Goal: Transaction & Acquisition: Book appointment/travel/reservation

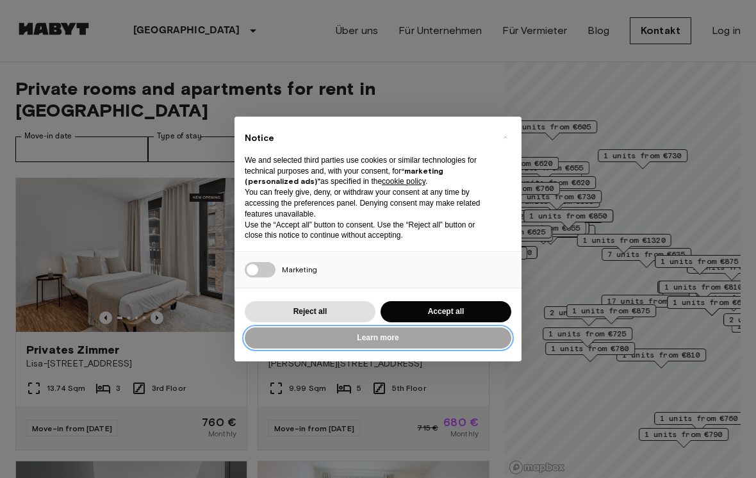
click at [394, 342] on button "Learn more" at bounding box center [378, 338] width 267 height 21
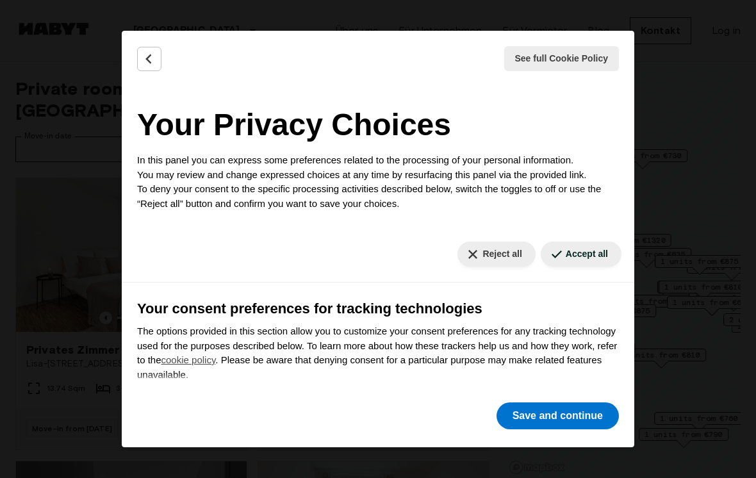
click at [495, 260] on button "Reject all" at bounding box center [497, 254] width 78 height 25
click at [501, 249] on button "Reject all" at bounding box center [497, 254] width 78 height 25
click at [161, 51] on button "Back" at bounding box center [149, 59] width 24 height 24
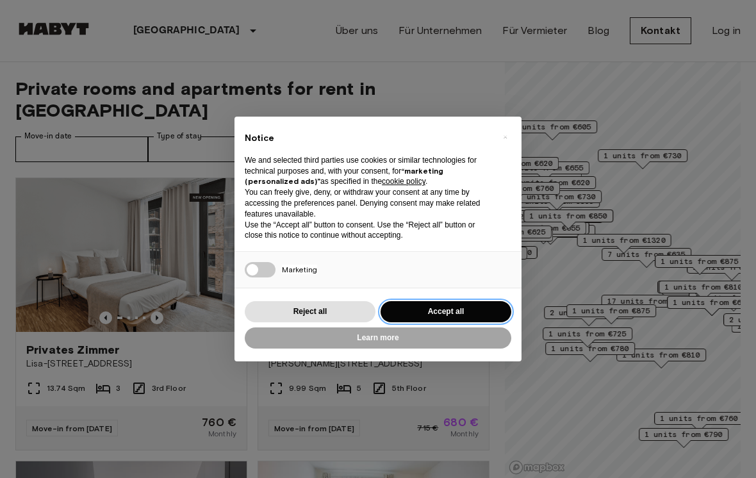
click at [477, 310] on button "Accept all" at bounding box center [446, 311] width 131 height 21
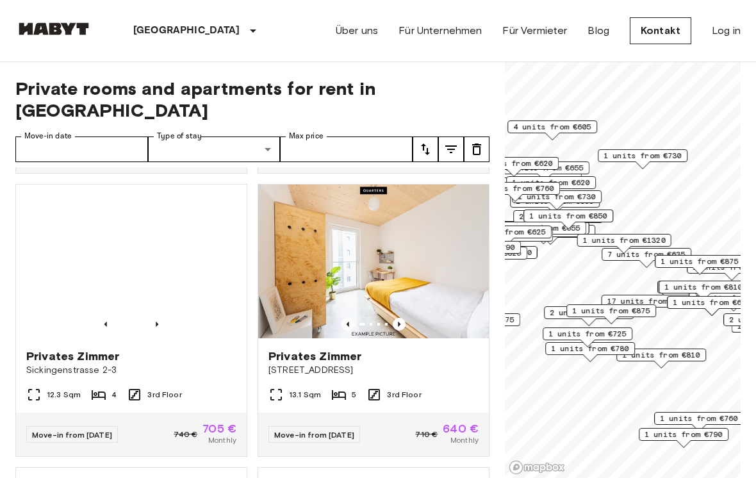
scroll to position [1418, 0]
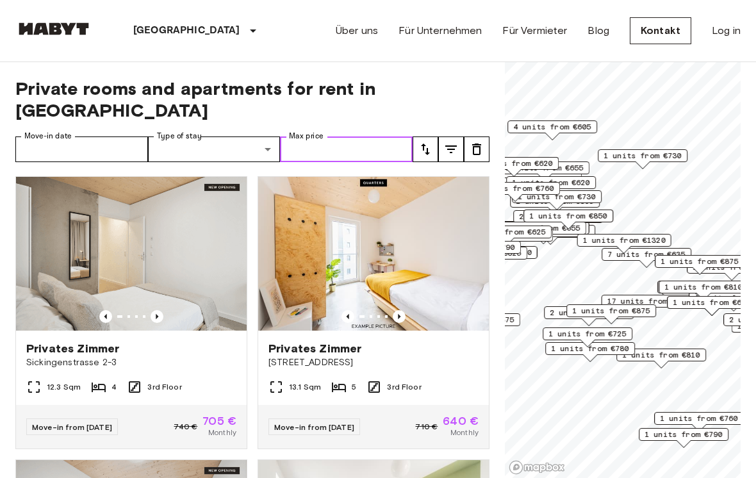
click at [331, 137] on input "Max price" at bounding box center [346, 150] width 133 height 26
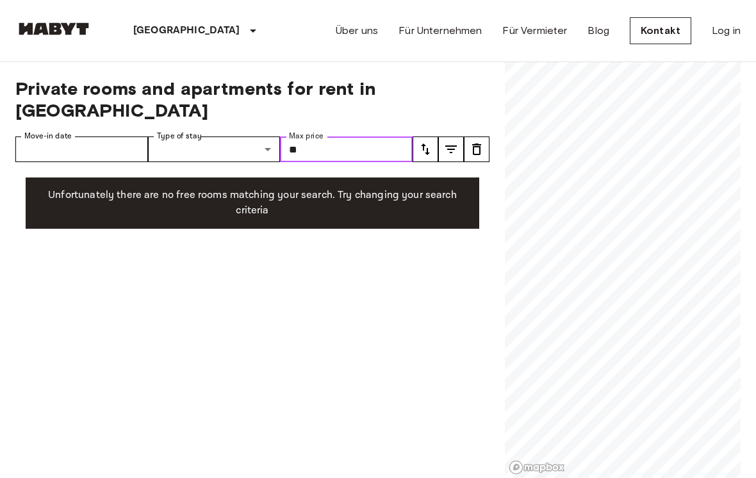
type input "*"
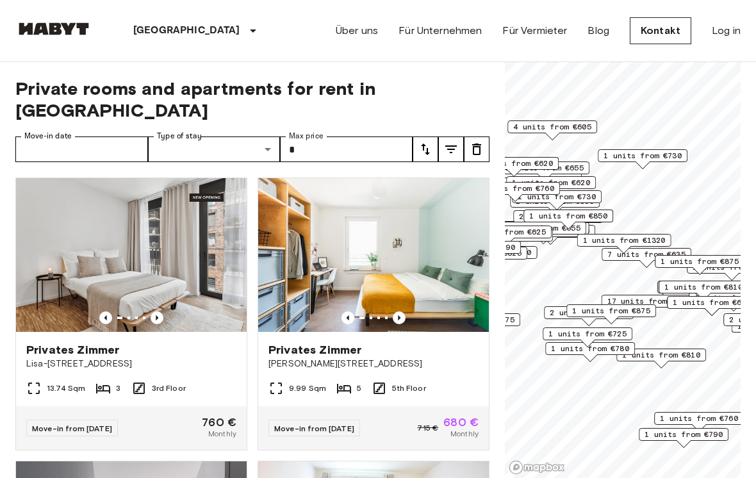
click at [192, 406] on div "Move-in from 19 Sep 25 760 € Monthly" at bounding box center [131, 428] width 231 height 44
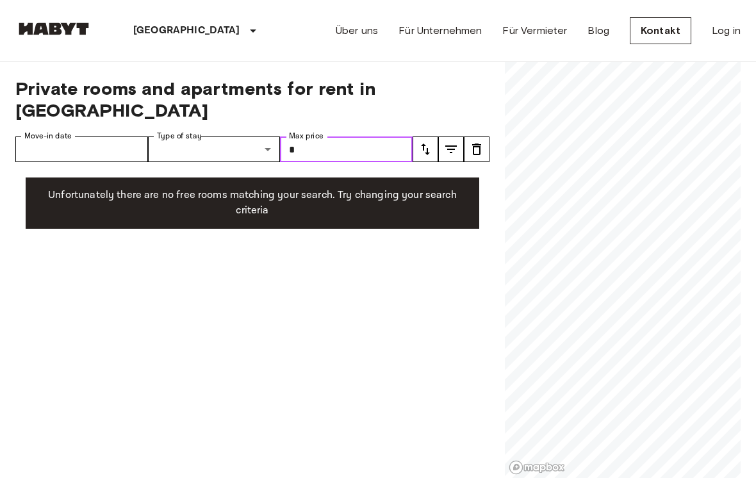
click at [359, 137] on input "*" at bounding box center [346, 150] width 133 height 26
click at [396, 137] on input "*" at bounding box center [346, 150] width 133 height 26
type input "*"
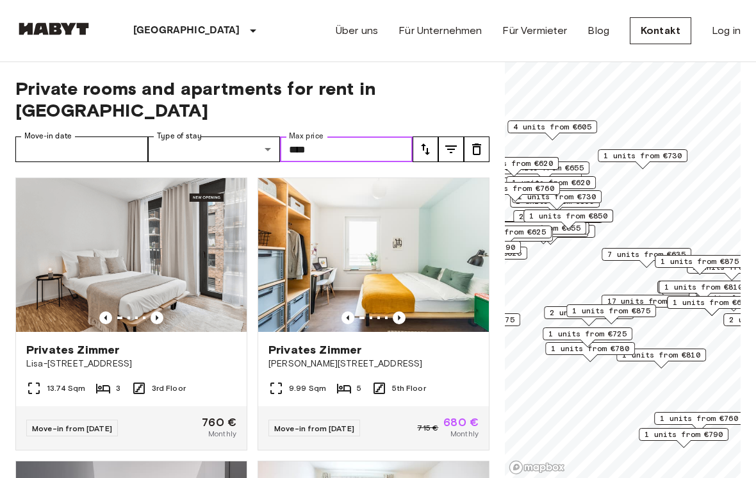
type input "****"
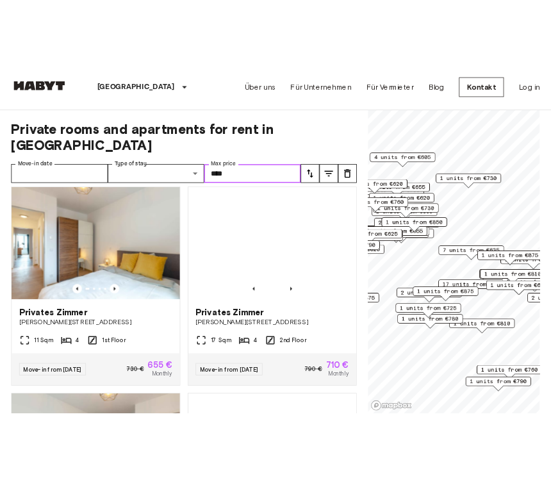
scroll to position [2847, 0]
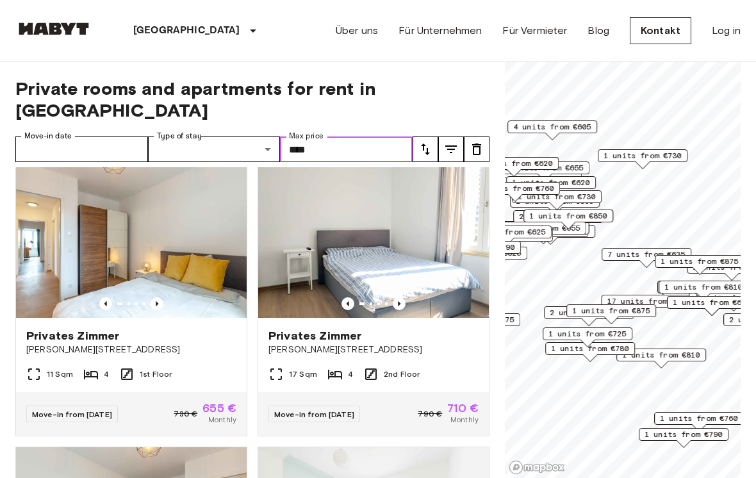
click at [58, 240] on img at bounding box center [131, 241] width 231 height 154
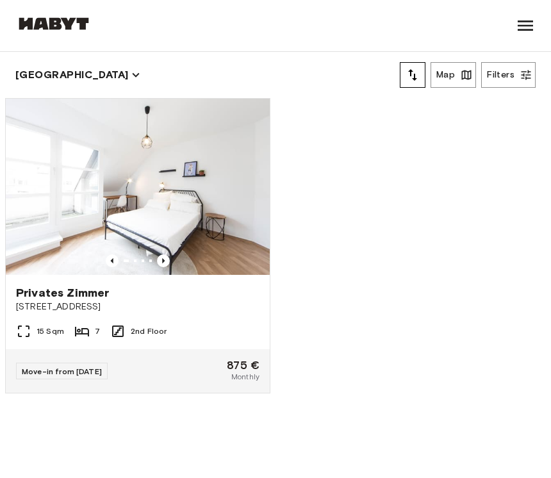
click at [31, 244] on img at bounding box center [138, 187] width 264 height 176
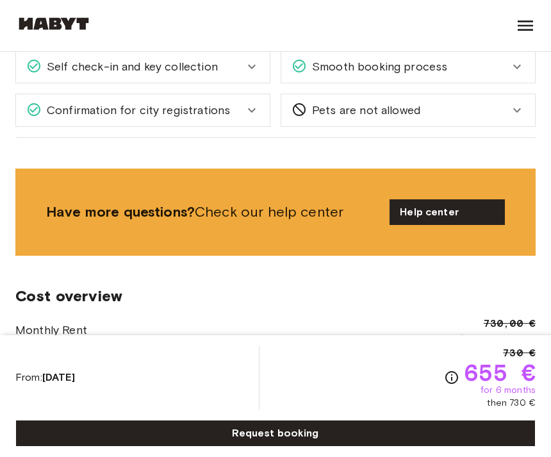
scroll to position [1367, 0]
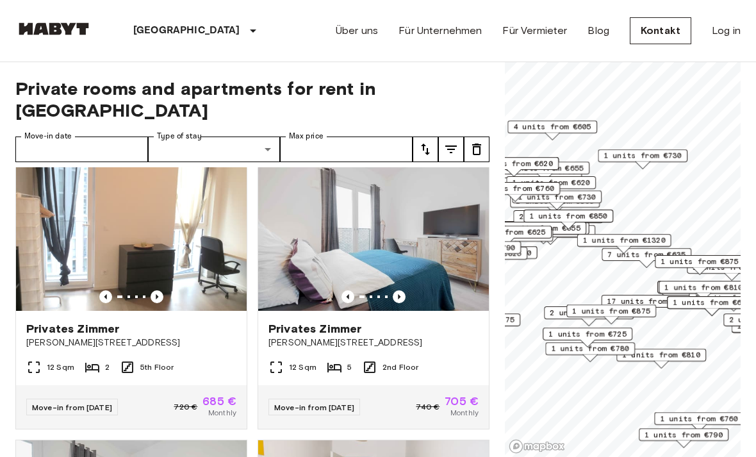
scroll to position [870, 0]
click at [152, 291] on icon "Previous image" at bounding box center [157, 297] width 13 height 13
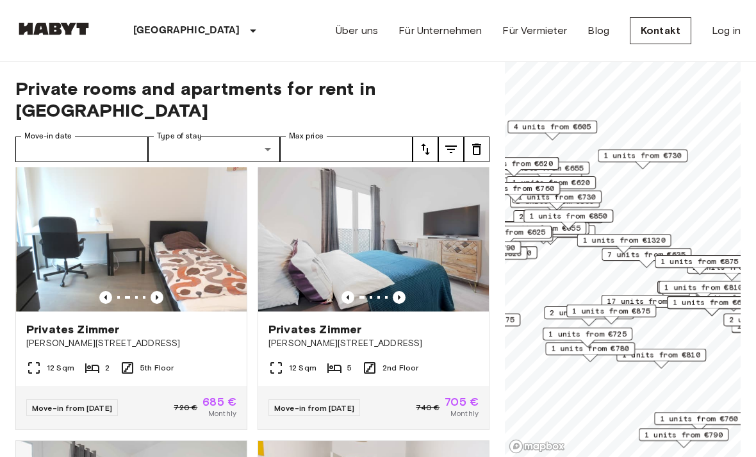
click at [162, 291] on icon "Previous image" at bounding box center [157, 297] width 13 height 13
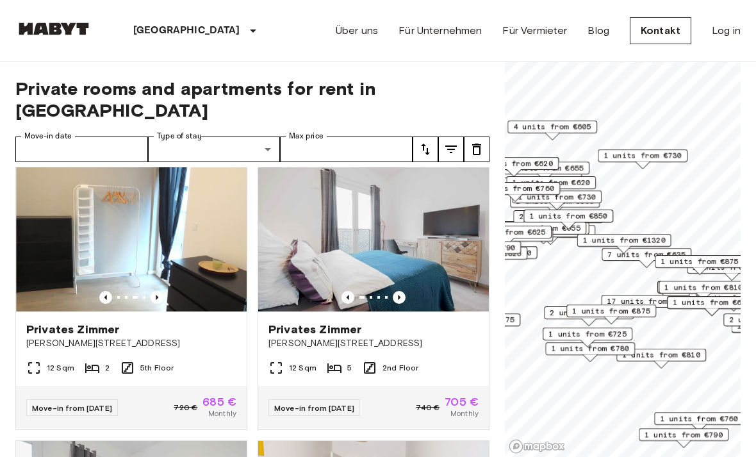
click at [111, 228] on img at bounding box center [131, 235] width 231 height 154
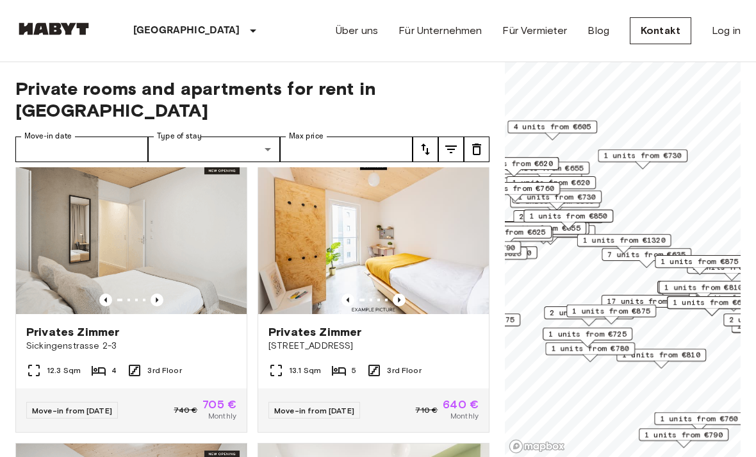
scroll to position [1435, 0]
click at [151, 293] on icon "Previous image" at bounding box center [157, 299] width 13 height 13
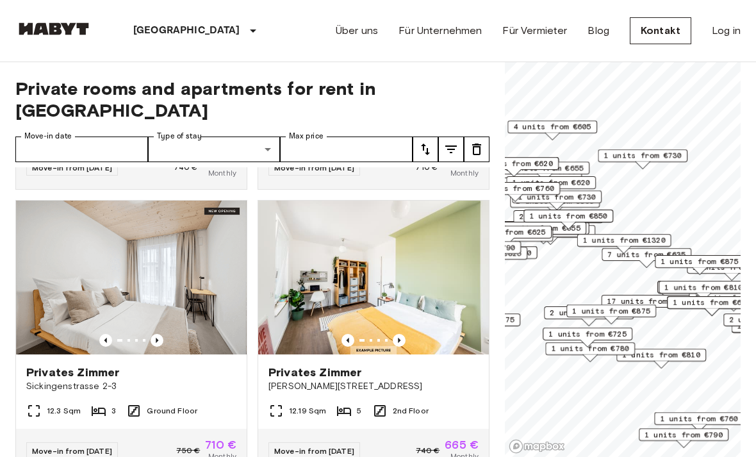
scroll to position [1678, 0]
click at [153, 333] on icon "Previous image" at bounding box center [157, 339] width 13 height 13
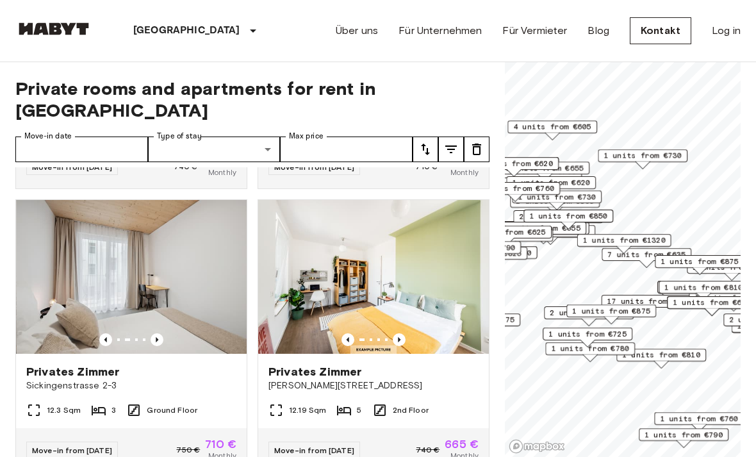
click at [161, 333] on icon "Previous image" at bounding box center [157, 339] width 13 height 13
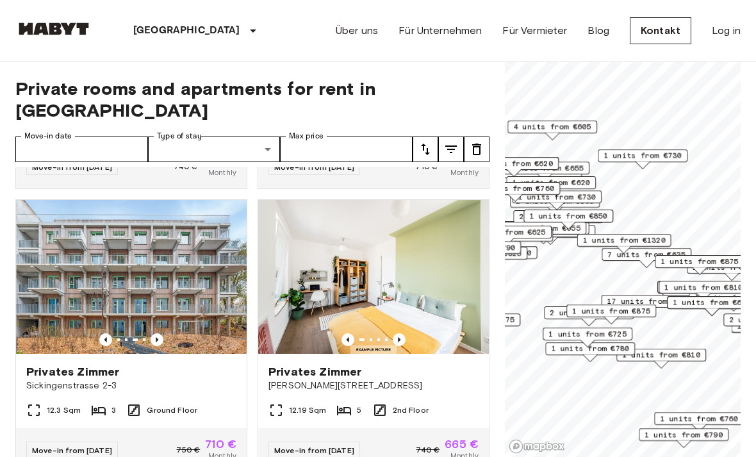
click at [156, 333] on icon "Previous image" at bounding box center [157, 339] width 13 height 13
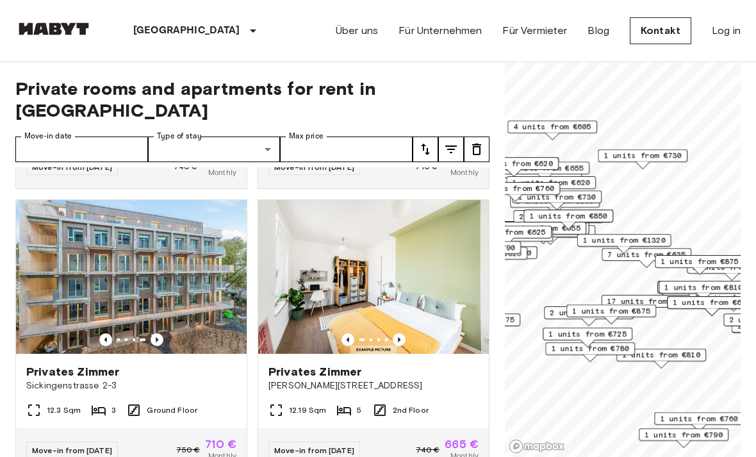
click at [162, 333] on icon "Previous image" at bounding box center [157, 339] width 13 height 13
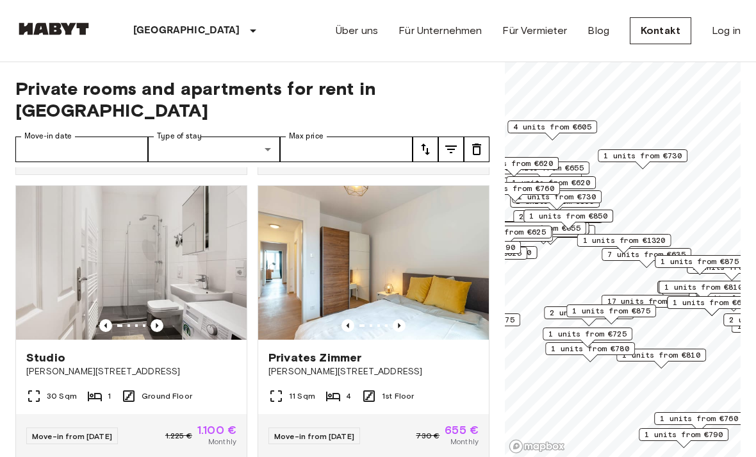
scroll to position [3108, 0]
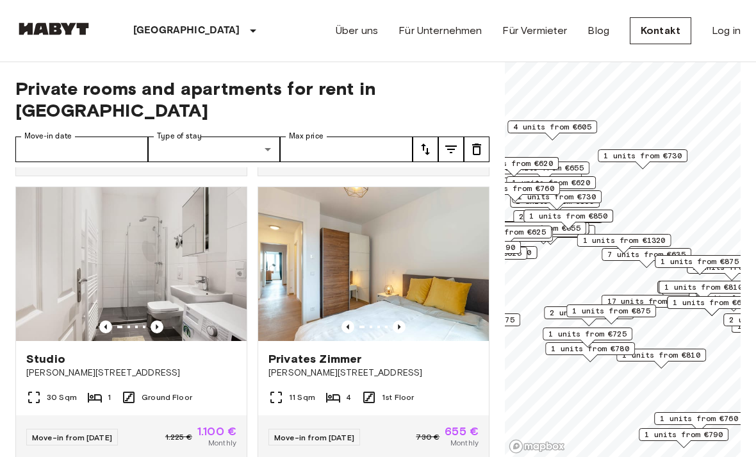
click at [153, 320] on icon "Previous image" at bounding box center [157, 326] width 13 height 13
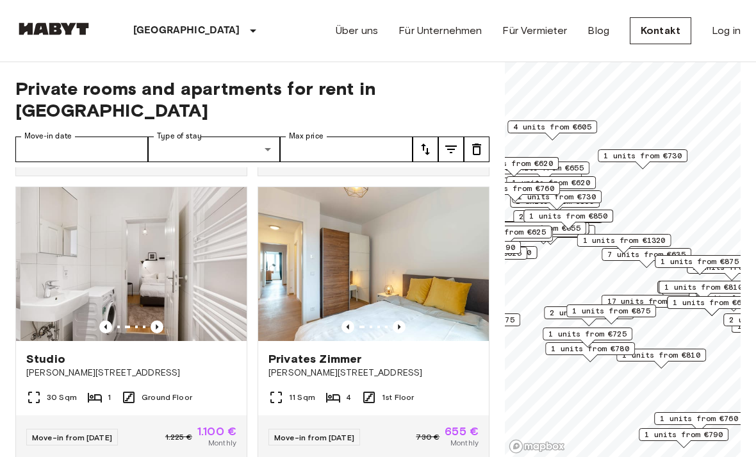
click at [156, 320] on icon "Previous image" at bounding box center [157, 326] width 13 height 13
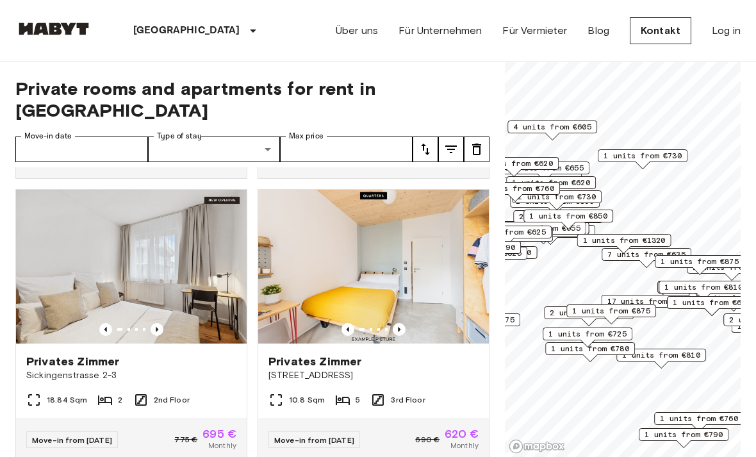
scroll to position [5937, 0]
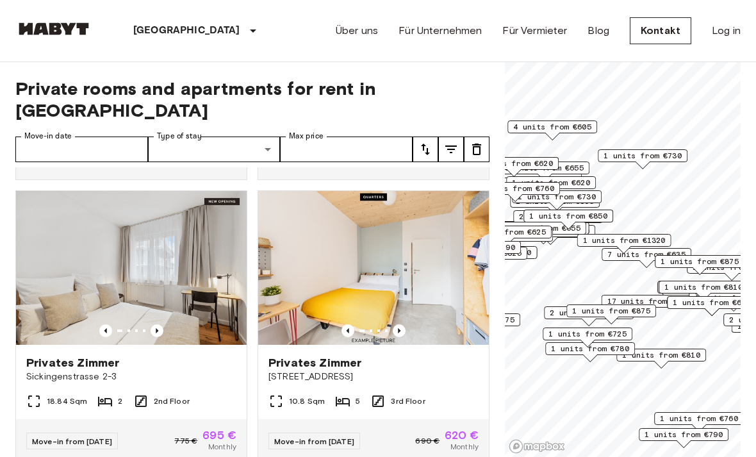
click at [196, 256] on img at bounding box center [131, 268] width 231 height 154
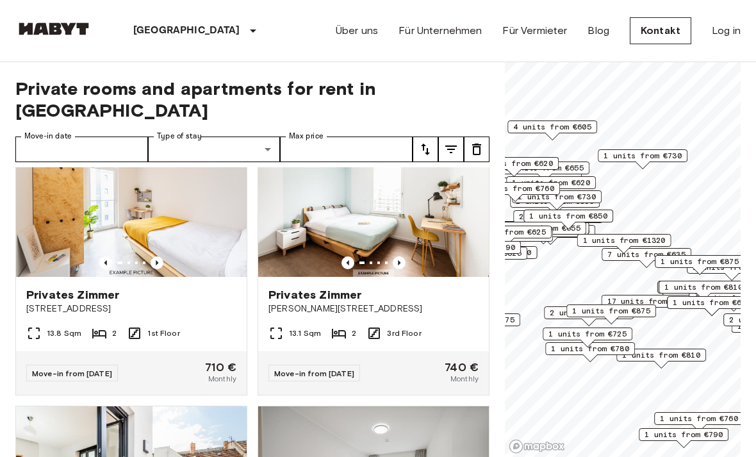
scroll to position [8553, 0]
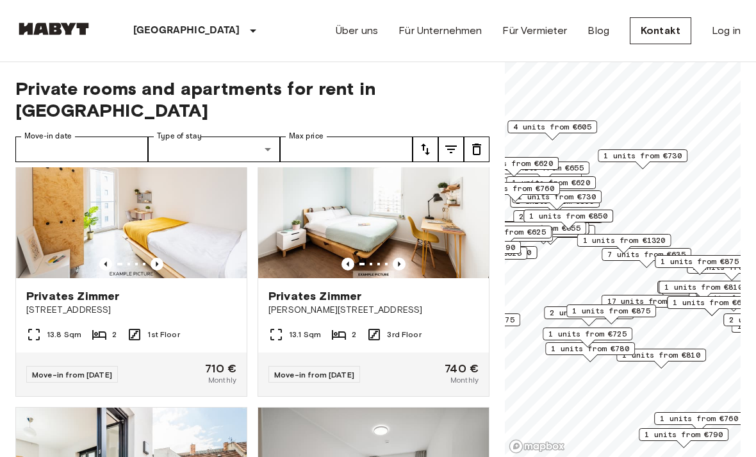
click at [443, 207] on img at bounding box center [373, 201] width 231 height 154
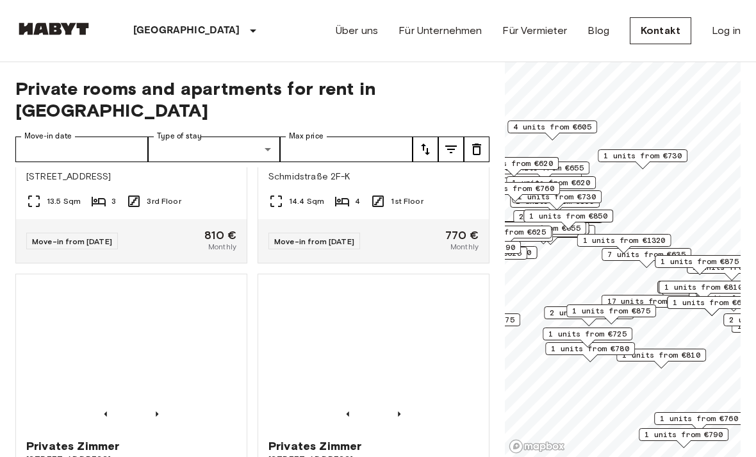
scroll to position [8968, 0]
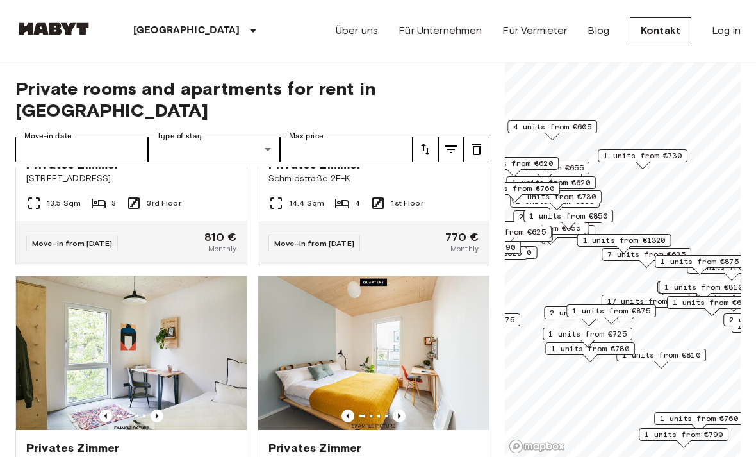
click at [437, 137] on button "tune" at bounding box center [426, 150] width 26 height 26
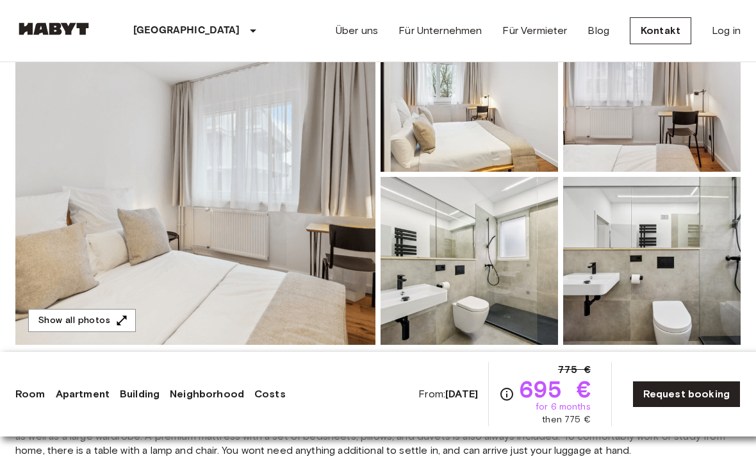
scroll to position [174, 0]
click at [182, 262] on img at bounding box center [195, 174] width 360 height 341
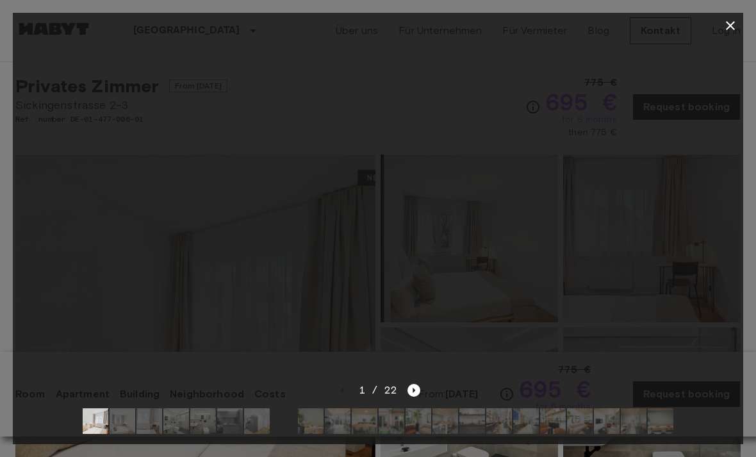
scroll to position [0, 0]
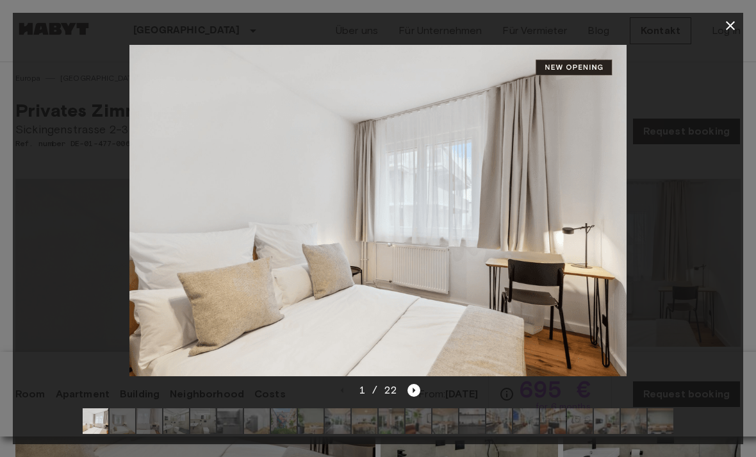
click at [416, 391] on icon "Next image" at bounding box center [414, 390] width 13 height 13
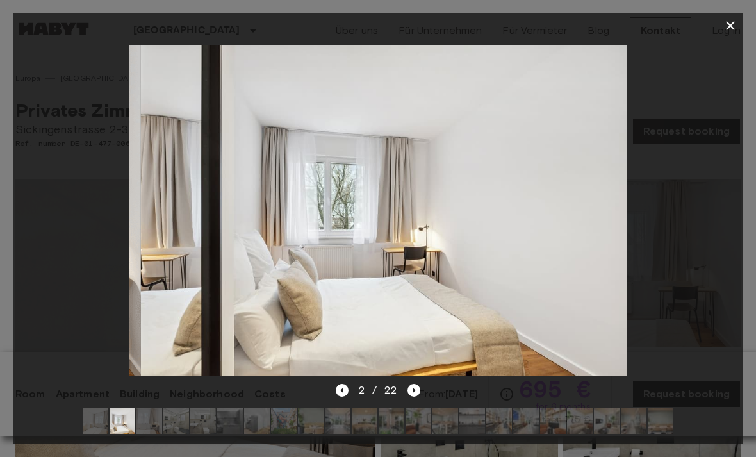
click at [412, 395] on icon "Next image" at bounding box center [414, 390] width 13 height 13
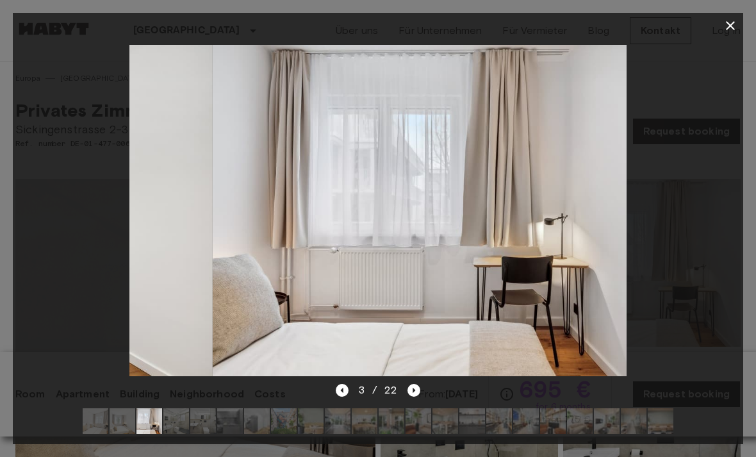
click at [417, 395] on icon "Next image" at bounding box center [414, 390] width 13 height 13
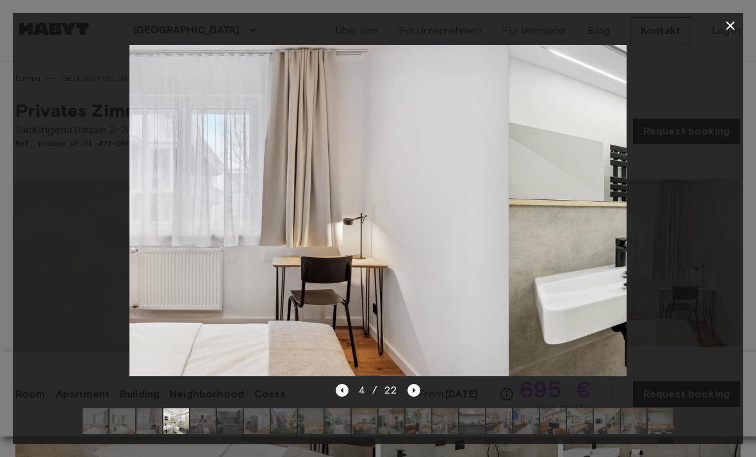
click at [416, 395] on icon "Next image" at bounding box center [414, 390] width 13 height 13
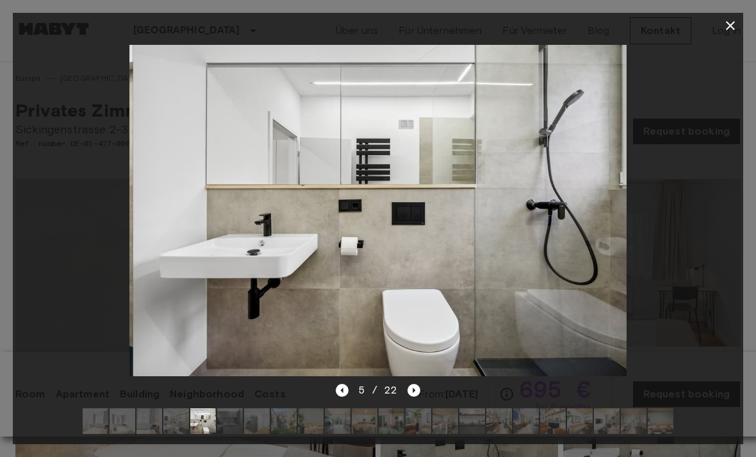
click at [338, 394] on icon "Previous image" at bounding box center [342, 390] width 13 height 13
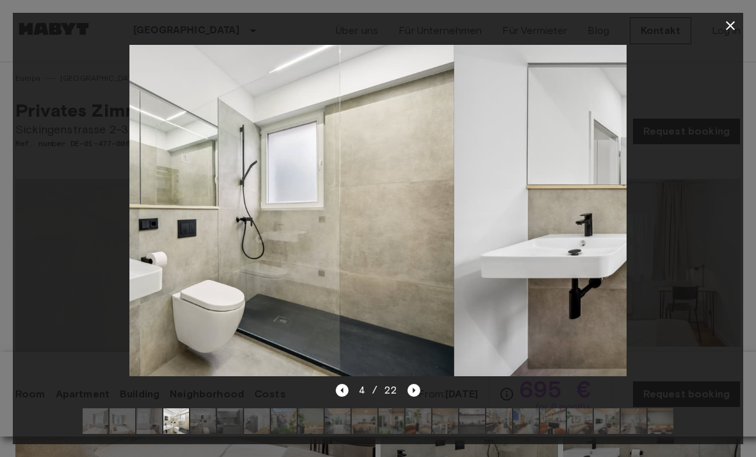
click at [416, 396] on icon "Next image" at bounding box center [414, 390] width 13 height 13
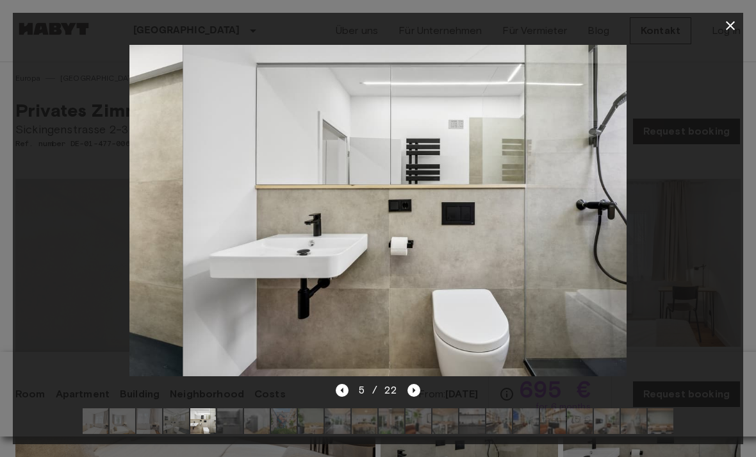
click at [401, 397] on div "5 / 22" at bounding box center [378, 390] width 85 height 15
click at [415, 396] on icon "Next image" at bounding box center [414, 390] width 13 height 13
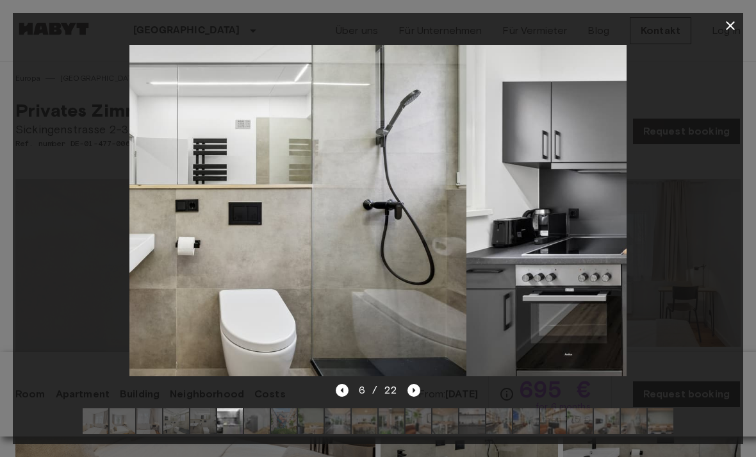
click at [415, 396] on icon "Next image" at bounding box center [414, 390] width 13 height 13
click at [420, 395] on icon "Next image" at bounding box center [414, 390] width 13 height 13
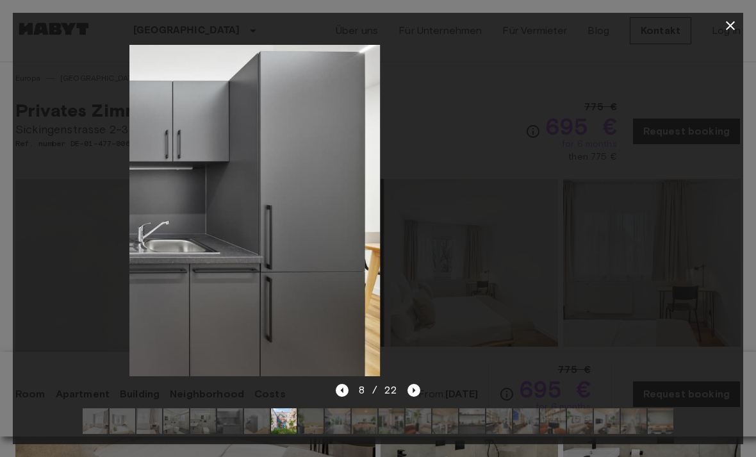
click at [419, 395] on icon "Next image" at bounding box center [414, 390] width 13 height 13
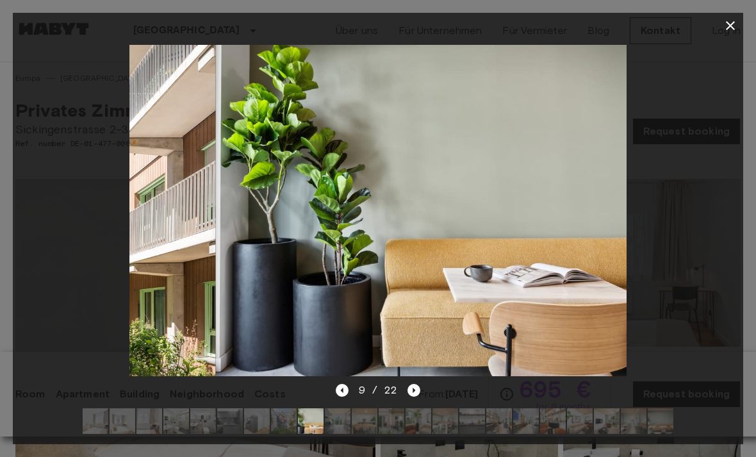
click at [424, 403] on div at bounding box center [378, 421] width 612 height 46
click at [418, 395] on icon "Next image" at bounding box center [414, 390] width 13 height 13
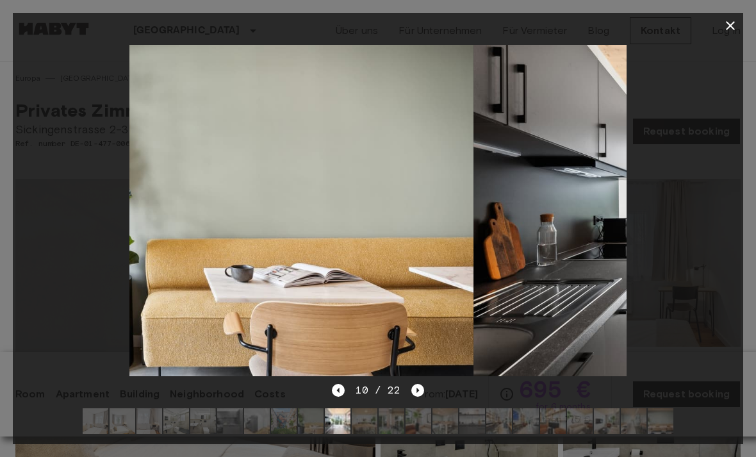
click at [424, 401] on div at bounding box center [378, 421] width 612 height 46
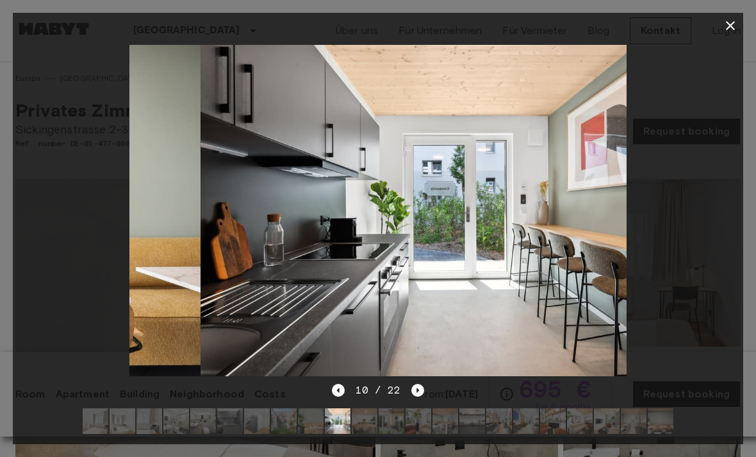
click at [417, 392] on icon "Next image" at bounding box center [418, 390] width 13 height 13
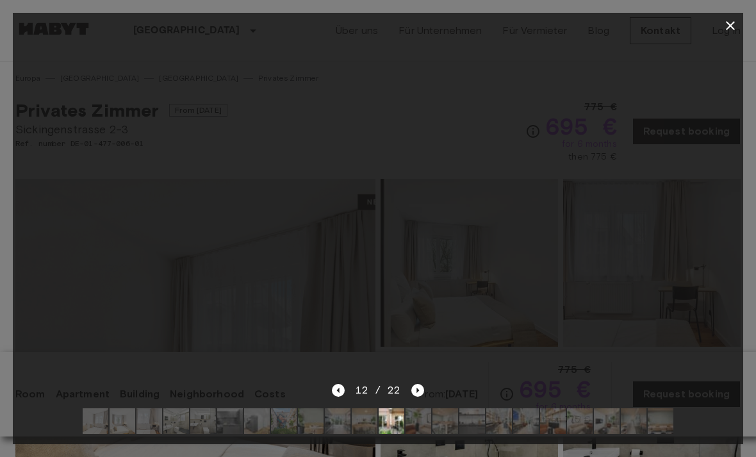
click at [415, 388] on icon "Next image" at bounding box center [418, 390] width 13 height 13
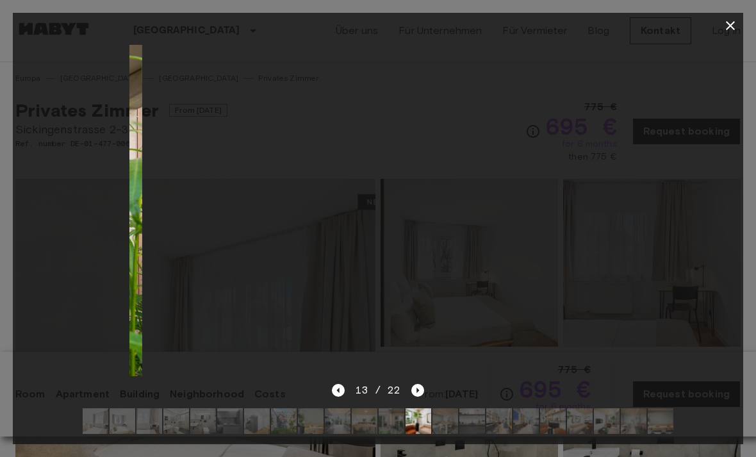
click at [414, 387] on icon "Next image" at bounding box center [418, 390] width 13 height 13
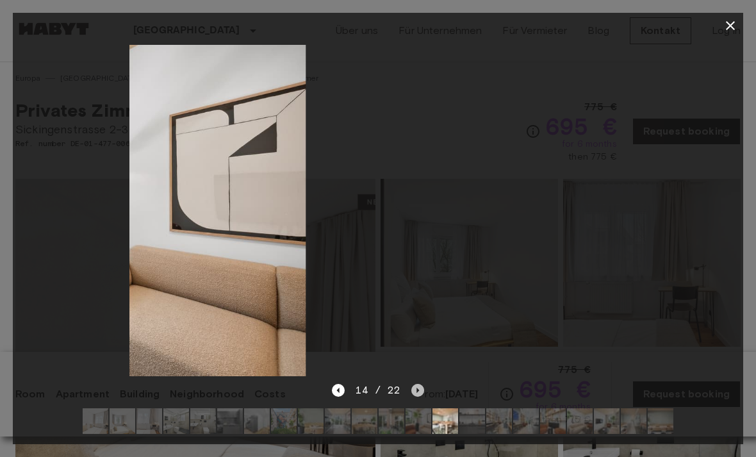
click at [413, 387] on icon "Next image" at bounding box center [418, 390] width 13 height 13
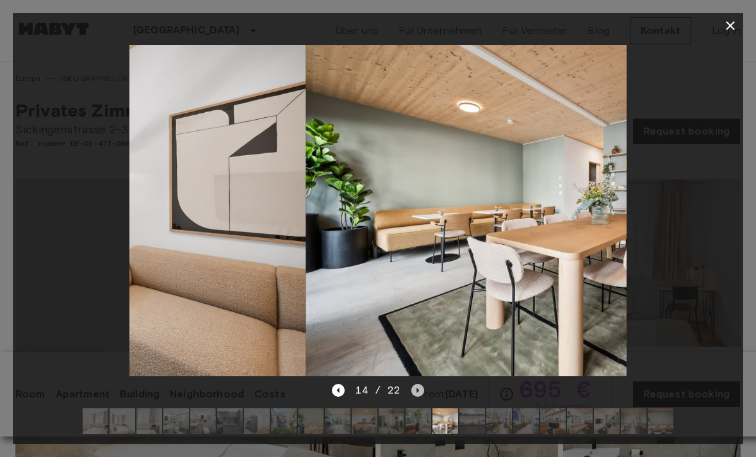
click at [413, 385] on icon "Next image" at bounding box center [418, 390] width 13 height 13
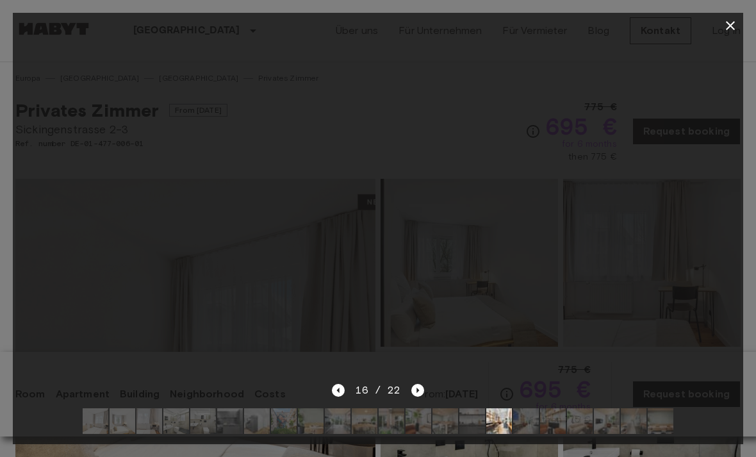
click at [422, 384] on icon "Next image" at bounding box center [418, 390] width 13 height 13
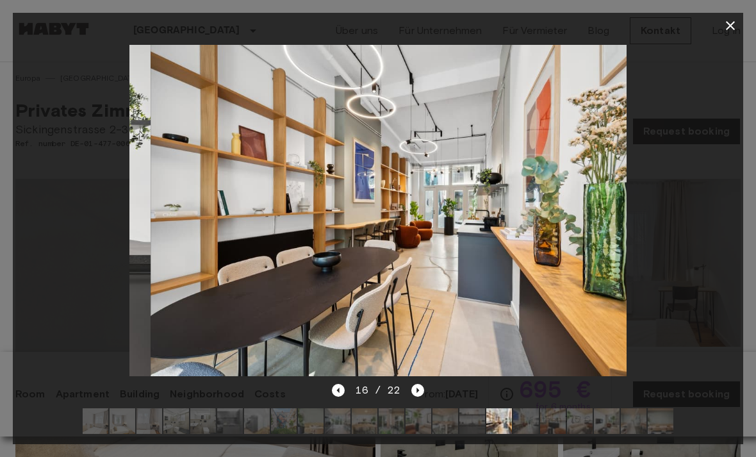
click at [426, 388] on div "16 / 22" at bounding box center [378, 414] width 731 height 62
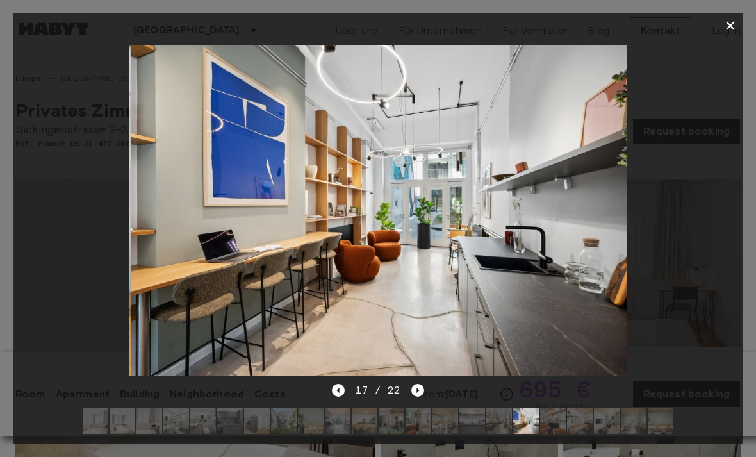
click at [423, 384] on icon "Next image" at bounding box center [418, 390] width 13 height 13
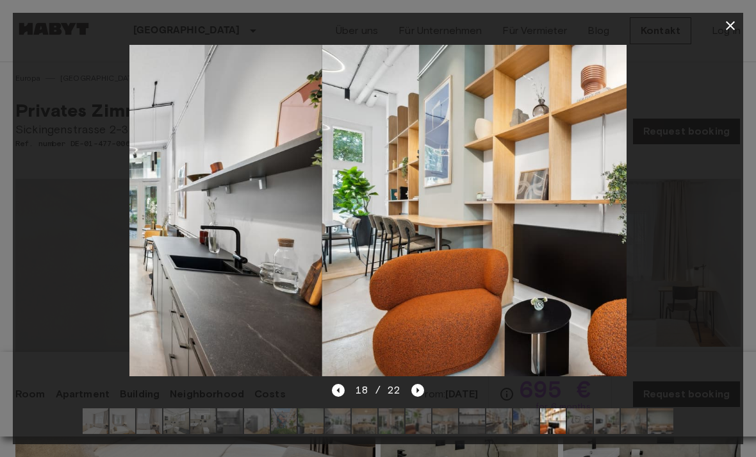
click at [424, 386] on div "18 / 22" at bounding box center [378, 414] width 731 height 62
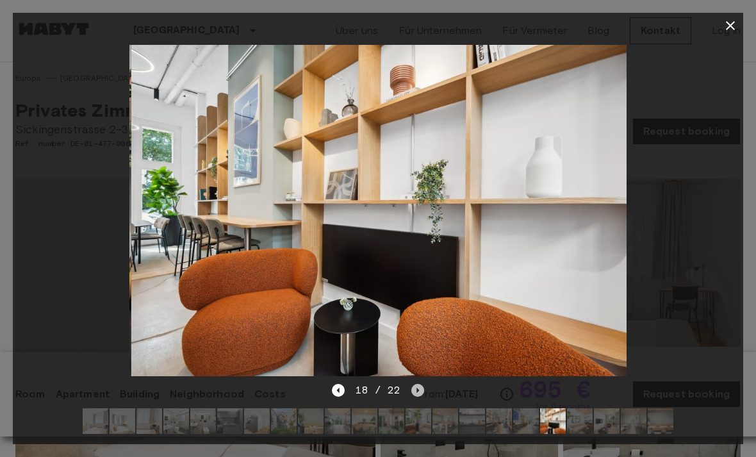
click at [412, 395] on icon "Next image" at bounding box center [418, 390] width 13 height 13
click at [412, 396] on icon "Next image" at bounding box center [418, 390] width 13 height 13
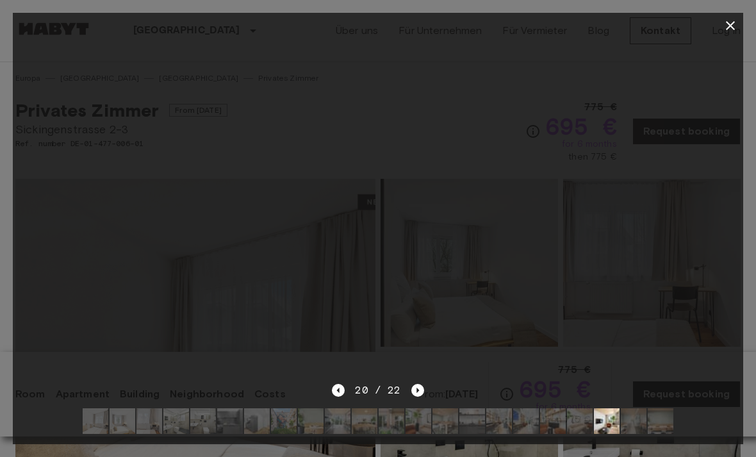
click at [415, 394] on icon "Next image" at bounding box center [418, 390] width 13 height 13
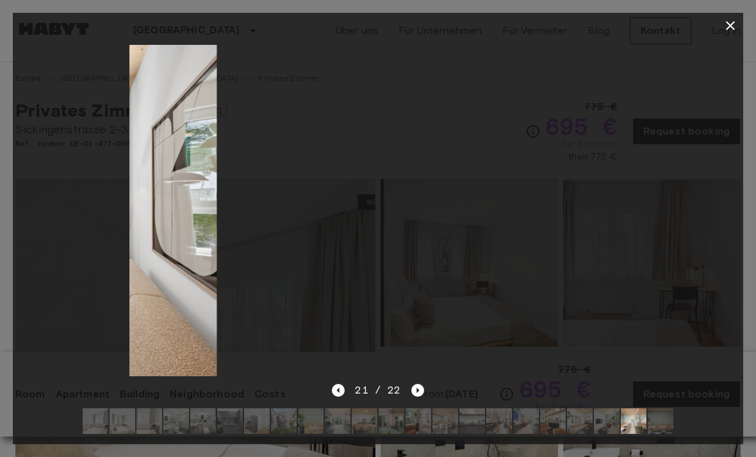
click at [415, 393] on icon "Next image" at bounding box center [418, 390] width 13 height 13
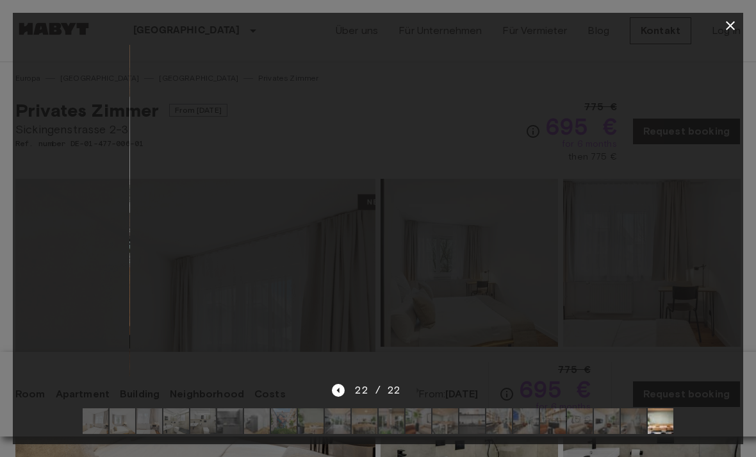
click at [413, 395] on div "22 / 22" at bounding box center [378, 390] width 92 height 15
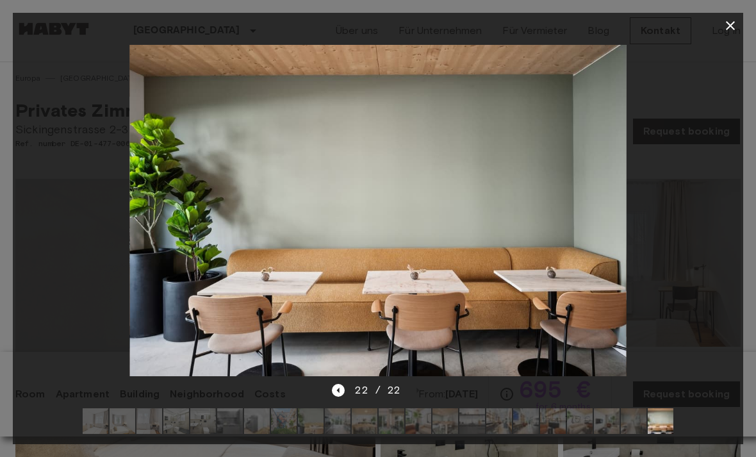
click at [413, 385] on div "22 / 22" at bounding box center [378, 390] width 92 height 15
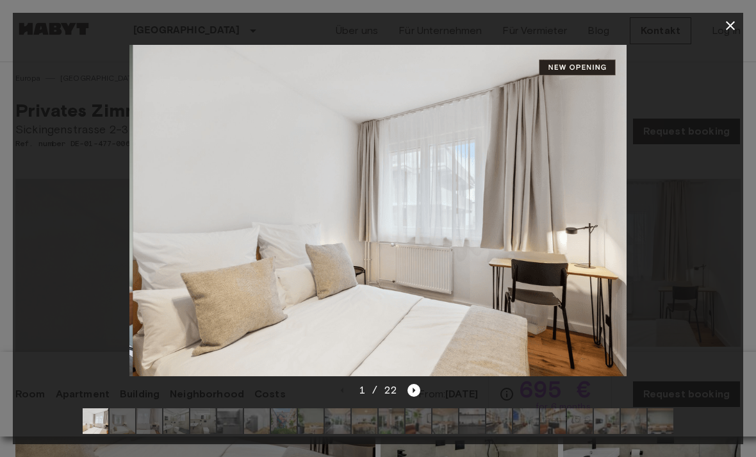
click at [733, 17] on button "button" at bounding box center [731, 26] width 26 height 26
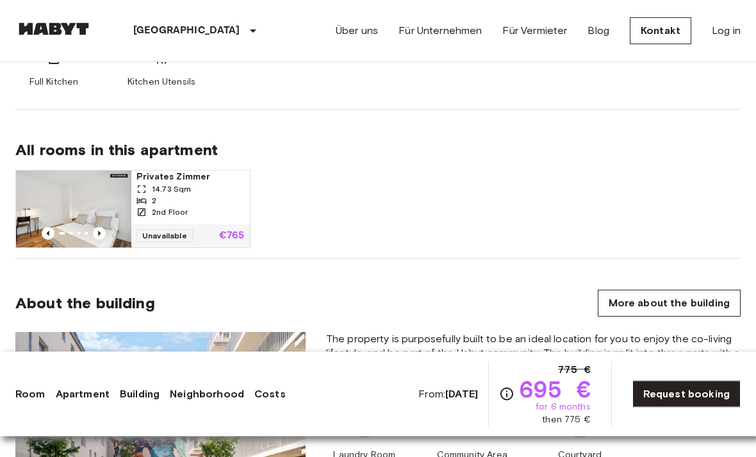
scroll to position [891, 0]
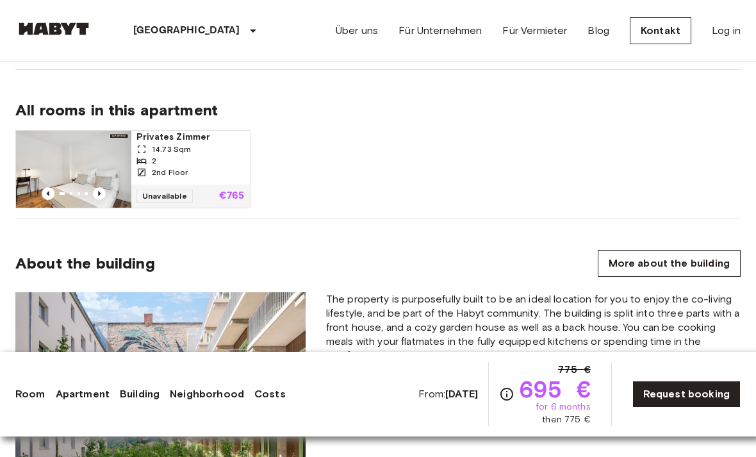
click at [615, 272] on link "More about the building" at bounding box center [669, 263] width 143 height 27
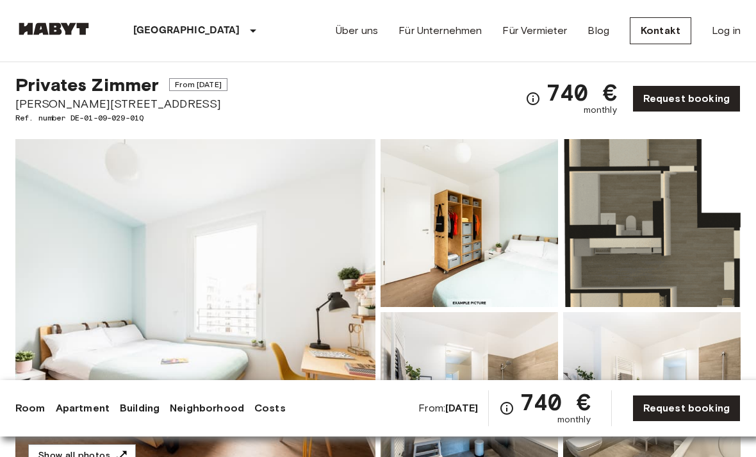
scroll to position [26, 0]
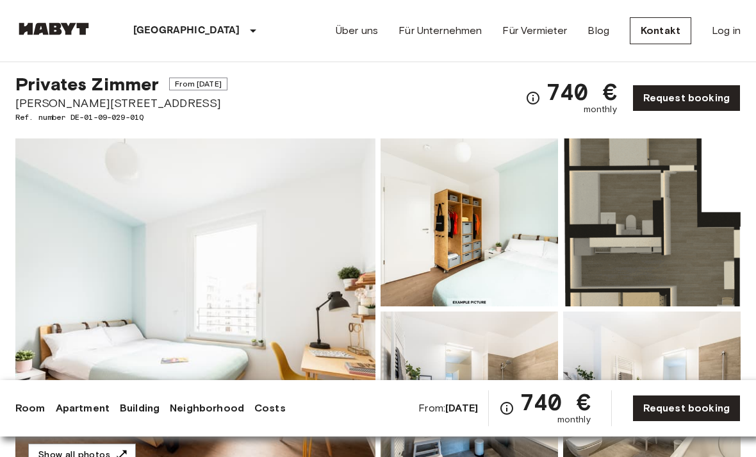
click at [629, 221] on img at bounding box center [652, 222] width 178 height 168
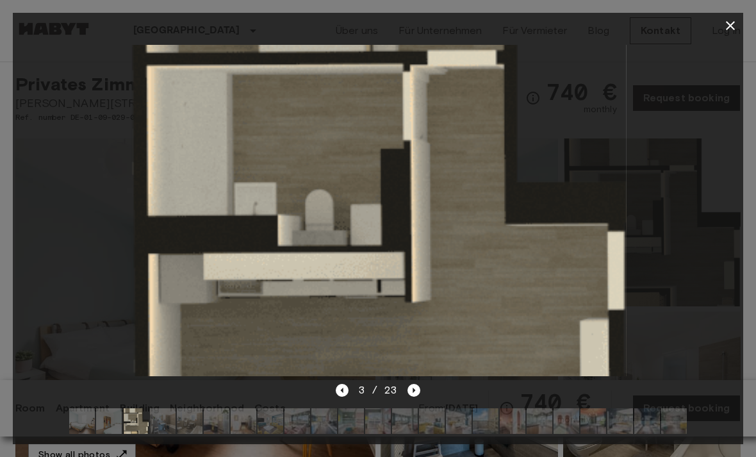
click at [726, 23] on icon "button" at bounding box center [730, 25] width 15 height 15
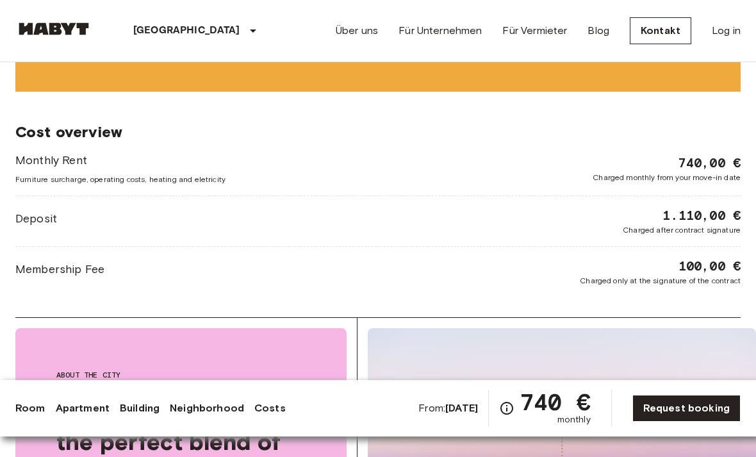
scroll to position [1902, 0]
